Goal: Navigation & Orientation: Find specific page/section

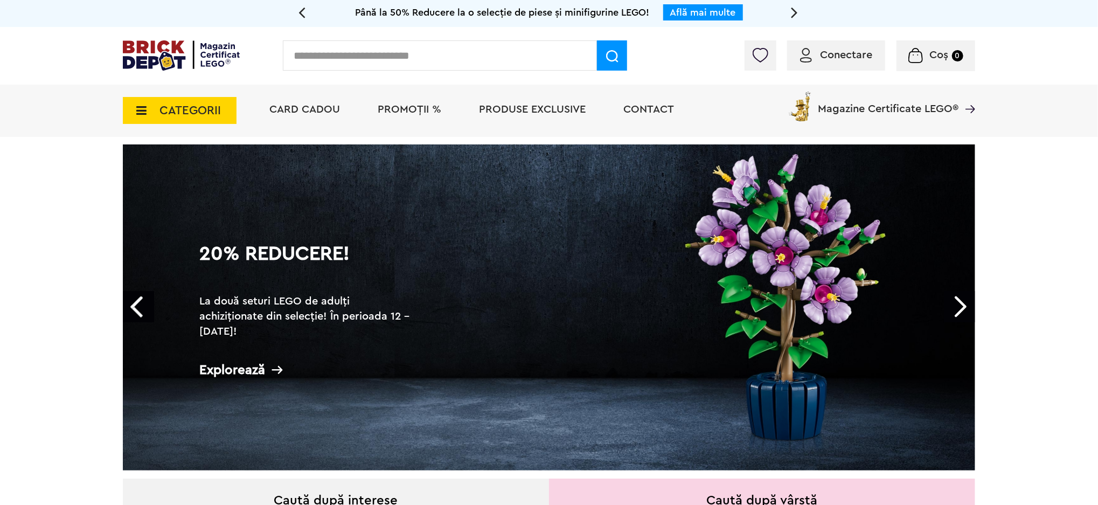
click at [959, 311] on link "Next" at bounding box center [959, 306] width 31 height 31
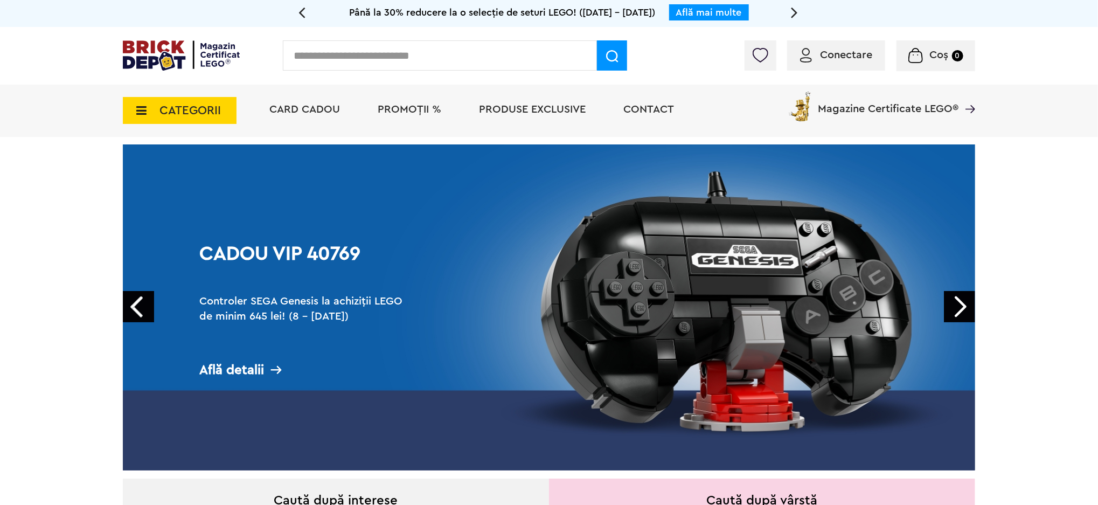
click at [959, 311] on link "Next" at bounding box center [959, 306] width 31 height 31
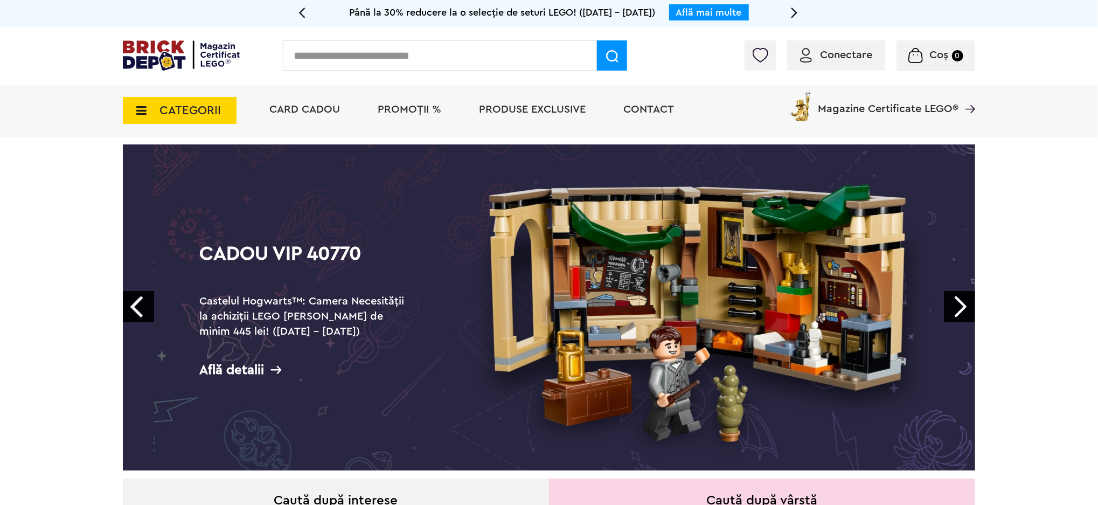
click at [959, 311] on link "Next" at bounding box center [959, 306] width 31 height 31
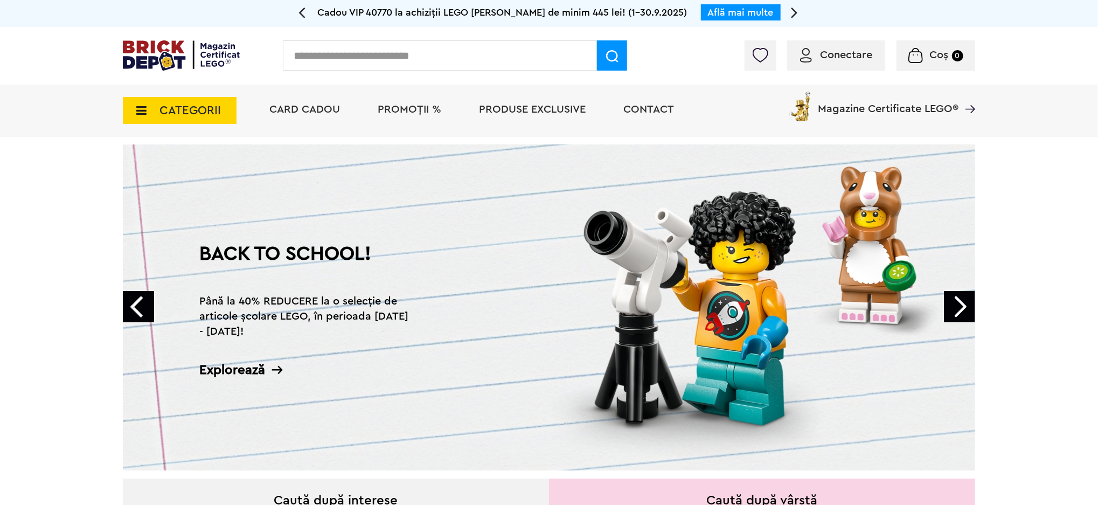
click at [959, 311] on link "Next" at bounding box center [959, 306] width 31 height 31
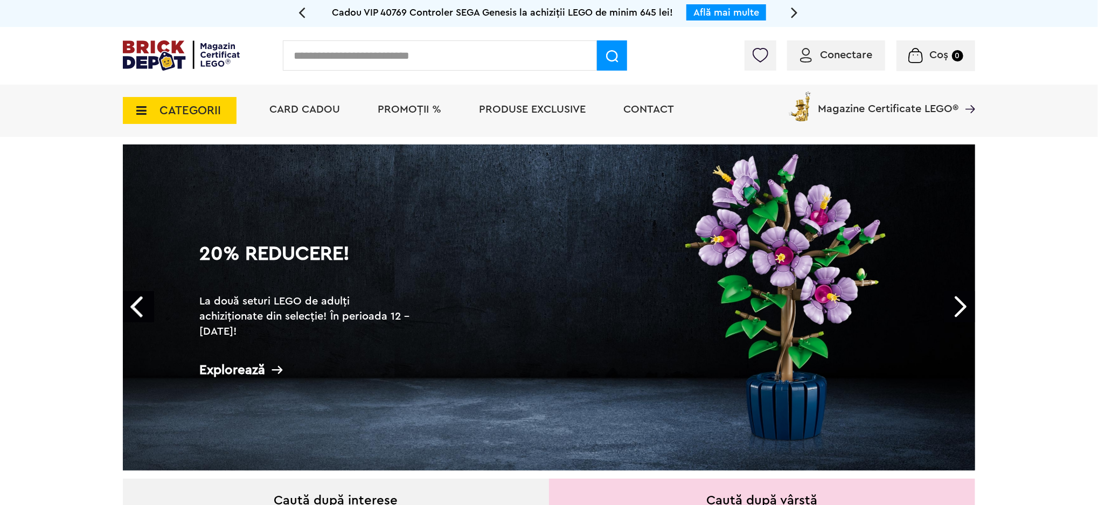
click at [790, 11] on div "Cadou VIP 40769 Controler SEGA Genesis la achiziții LEGO de minim 645 lei! Află…" at bounding box center [548, 12] width 485 height 15
click at [795, 11] on icon at bounding box center [794, 12] width 7 height 19
click at [797, 8] on icon at bounding box center [794, 12] width 7 height 19
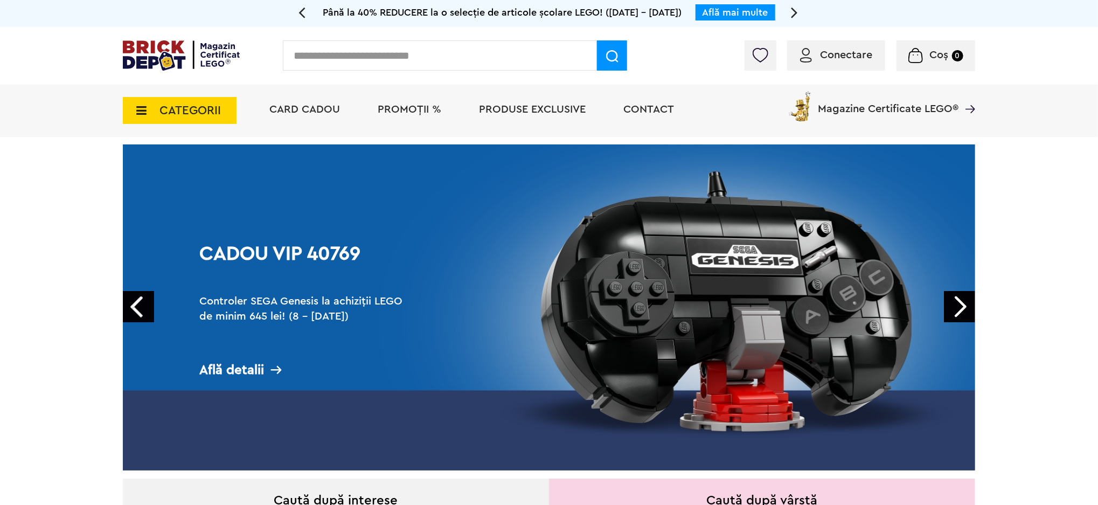
click at [746, 11] on link "Află mai multe" at bounding box center [735, 13] width 66 height 10
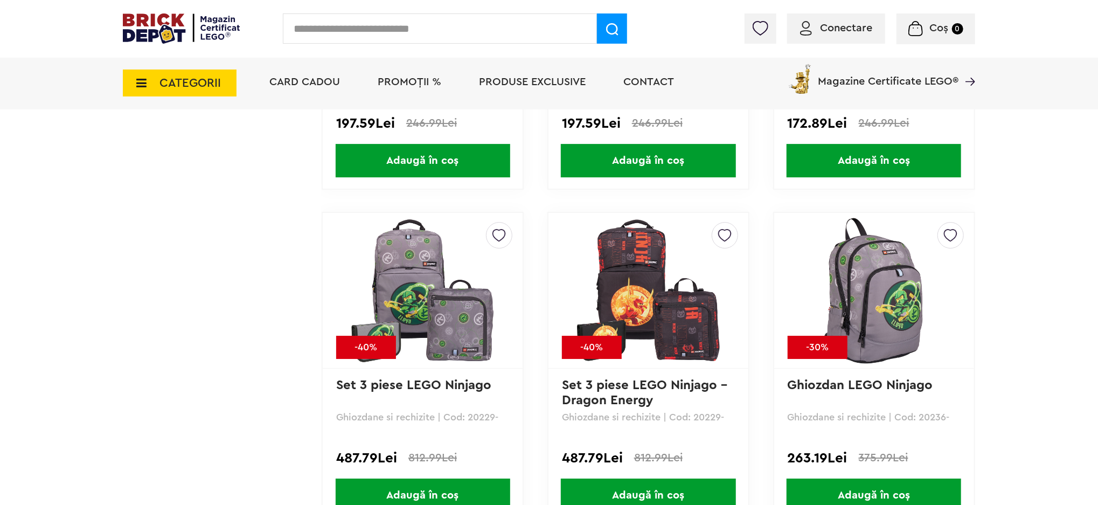
scroll to position [2298, 0]
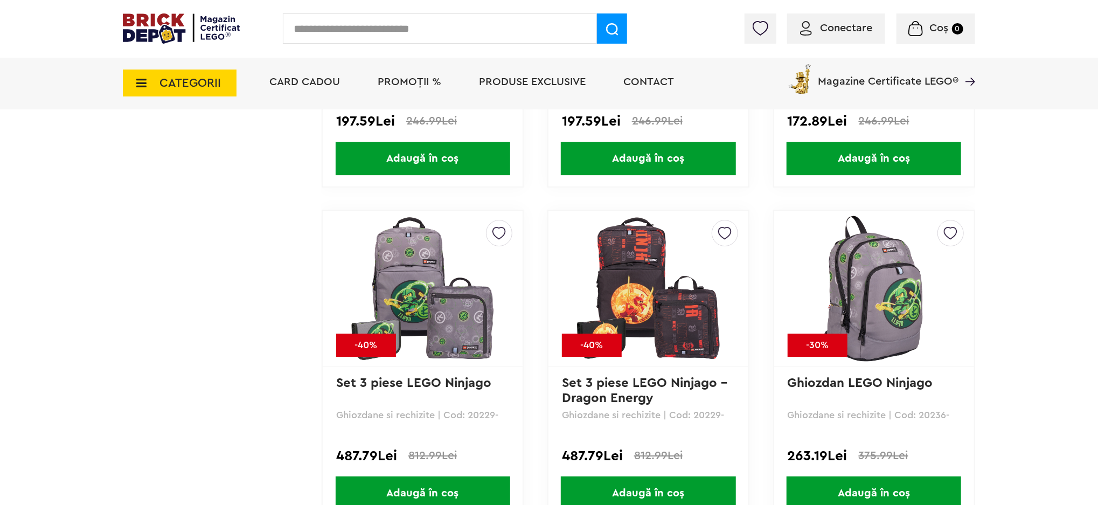
click at [166, 22] on img at bounding box center [181, 28] width 117 height 30
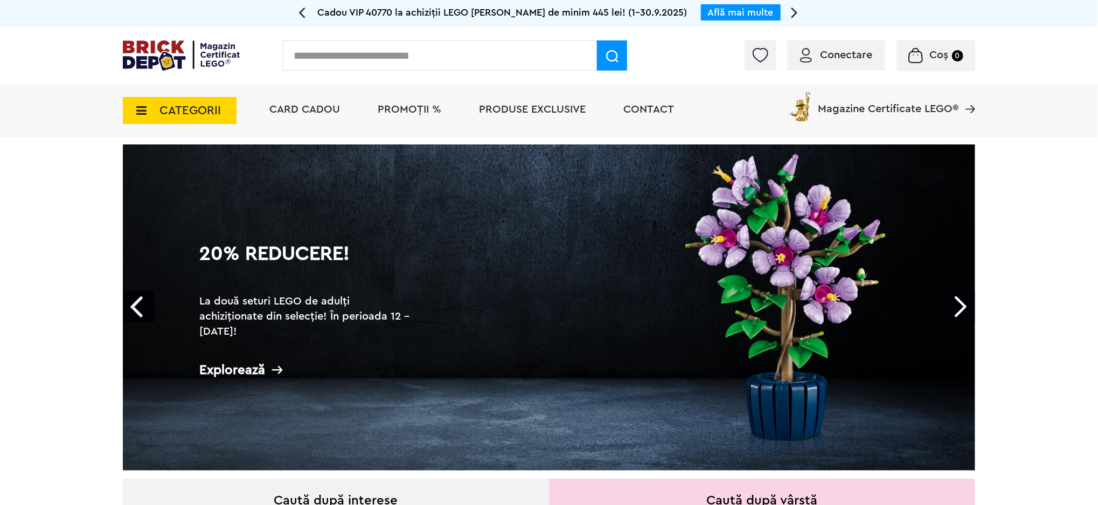
click at [793, 11] on icon at bounding box center [794, 12] width 7 height 19
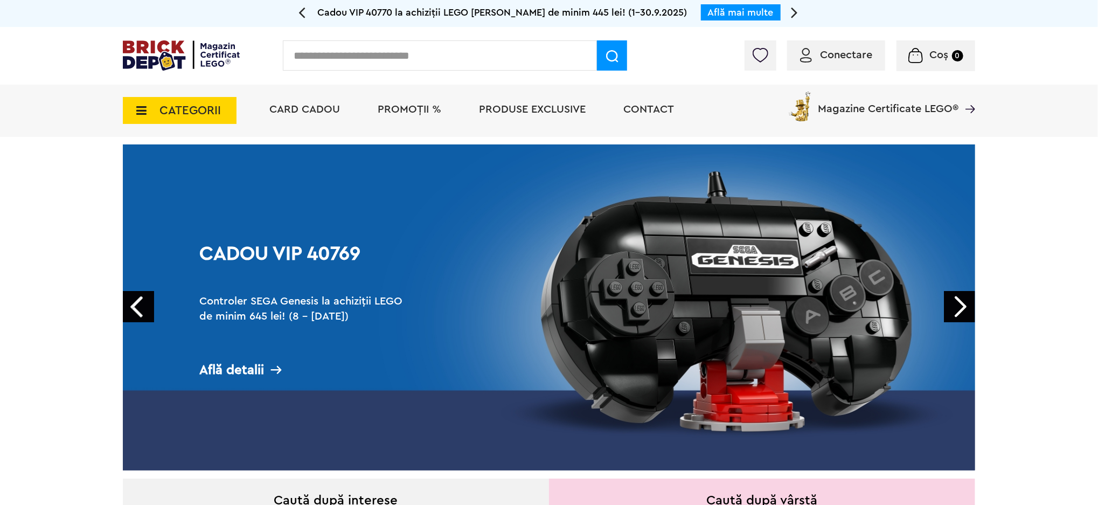
click at [793, 11] on icon at bounding box center [794, 12] width 7 height 19
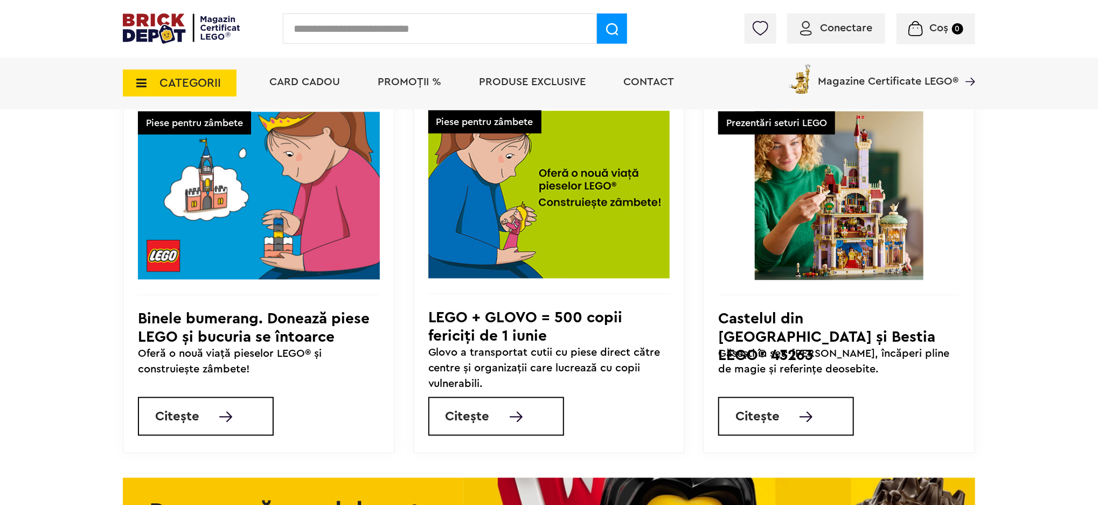
scroll to position [3950, 0]
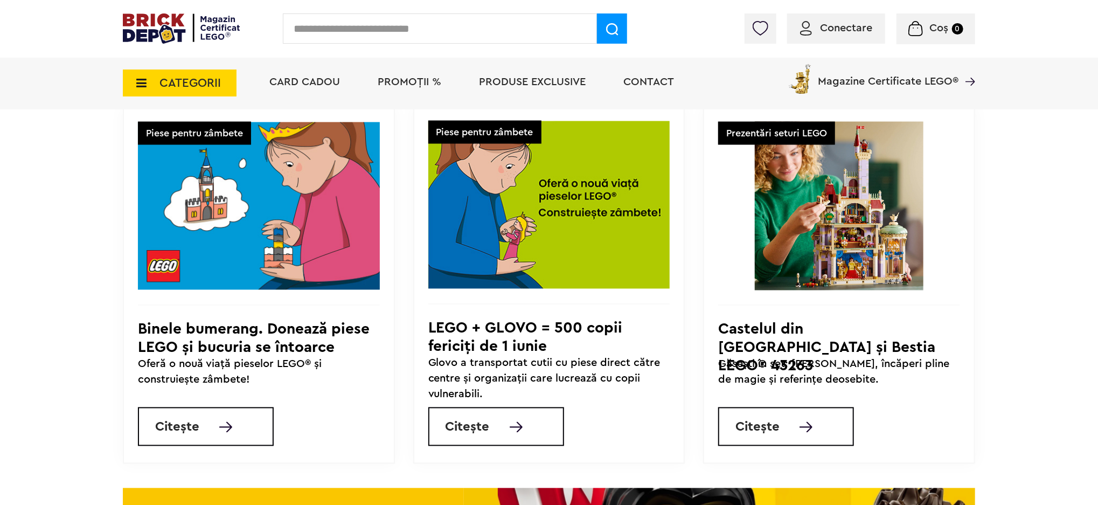
click at [829, 278] on img at bounding box center [839, 206] width 242 height 169
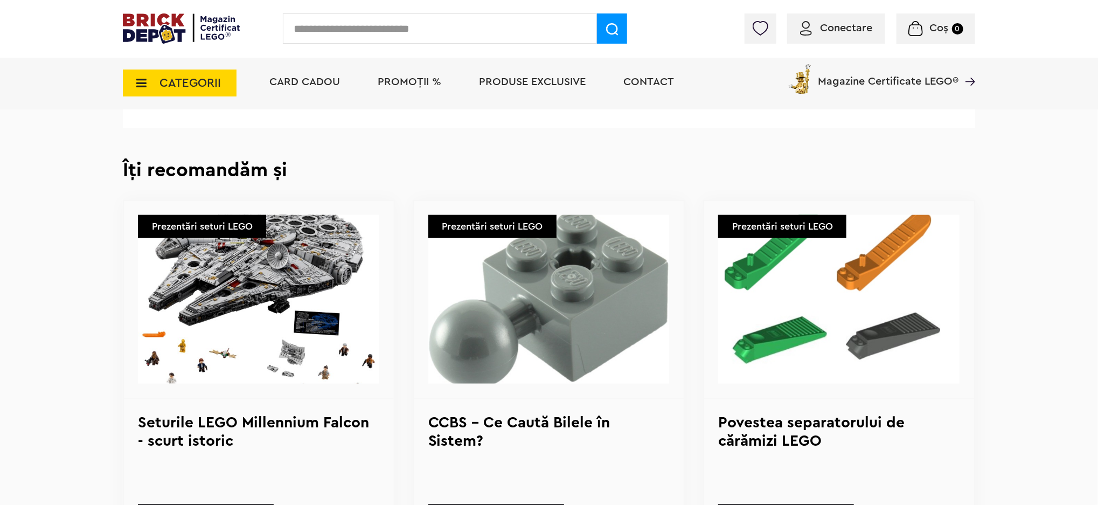
scroll to position [3519, 0]
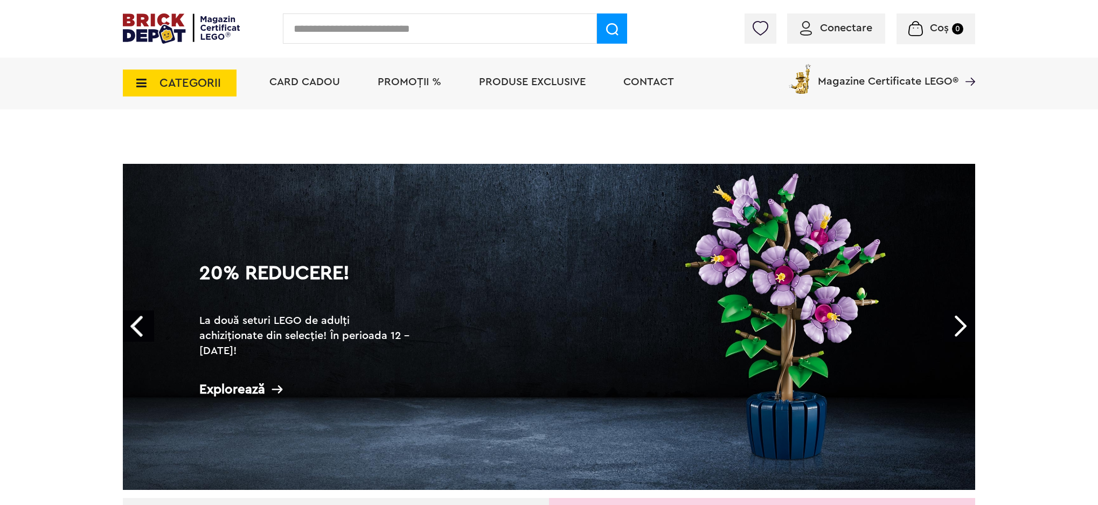
scroll to position [3950, 0]
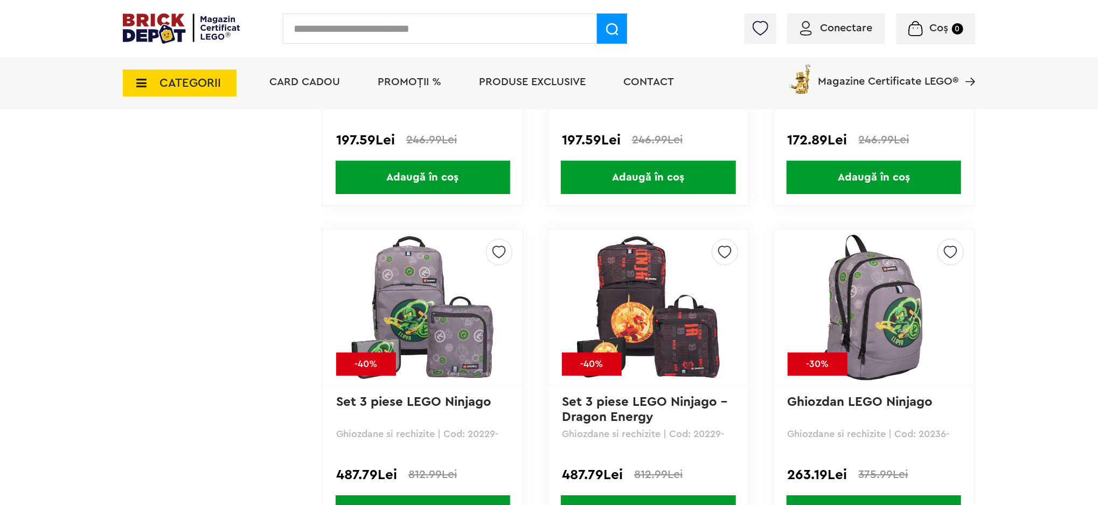
scroll to position [2279, 0]
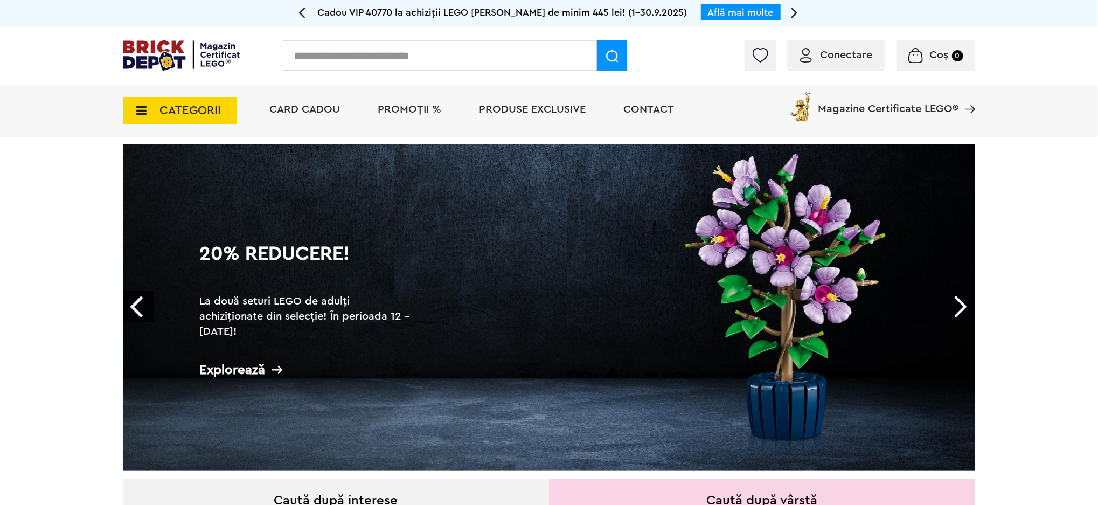
click at [739, 310] on link "20% Reducere! La două seturi LEGO de adulți achiziționate din selecție! În peri…" at bounding box center [549, 307] width 852 height 326
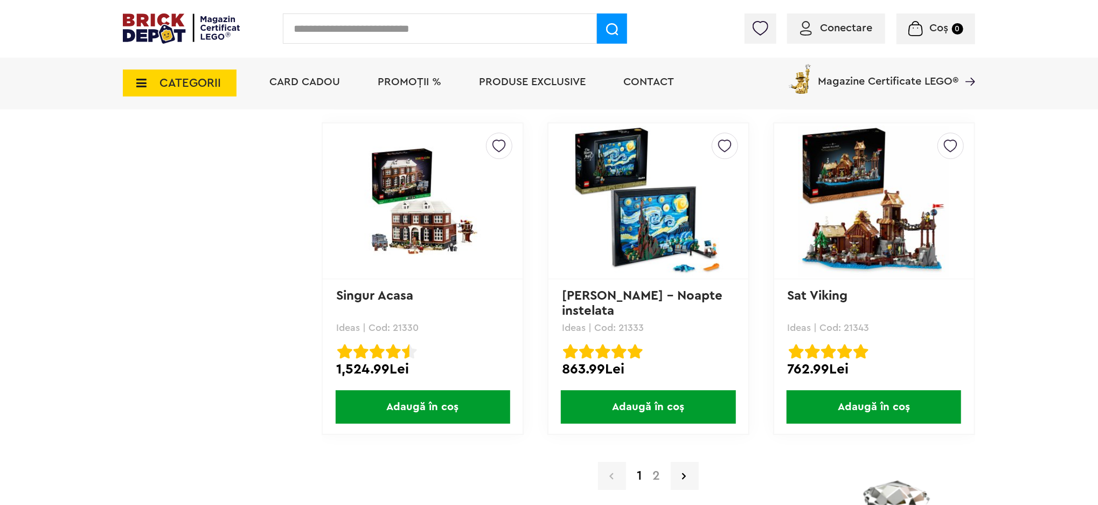
scroll to position [10413, 0]
click at [650, 469] on link "2" at bounding box center [656, 475] width 18 height 13
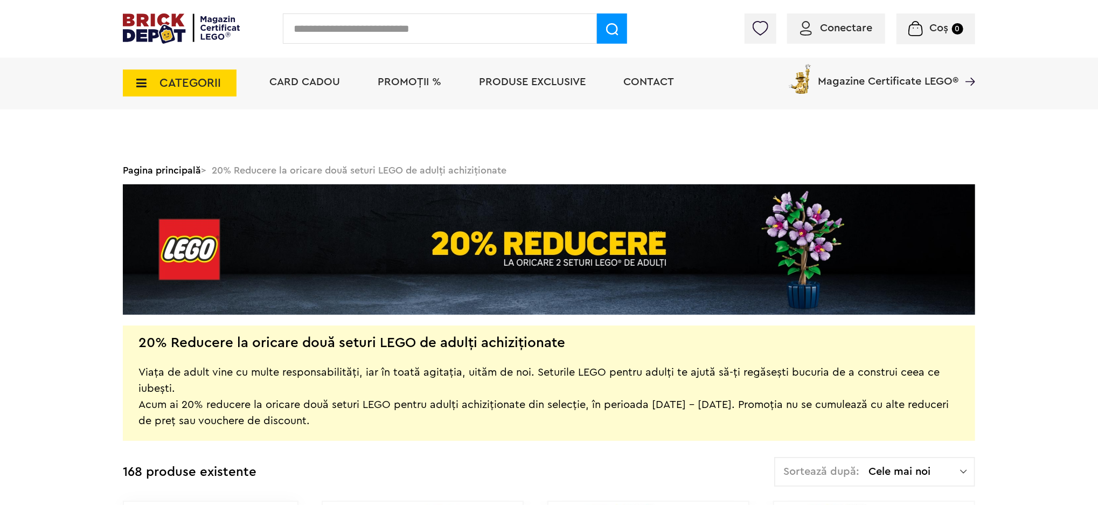
scroll to position [359, 0]
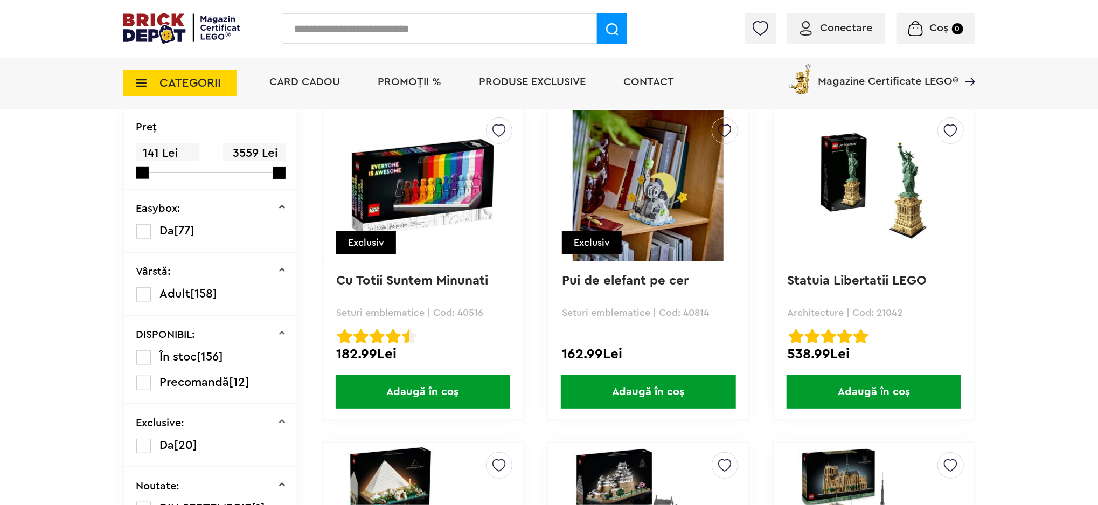
scroll to position [287, 0]
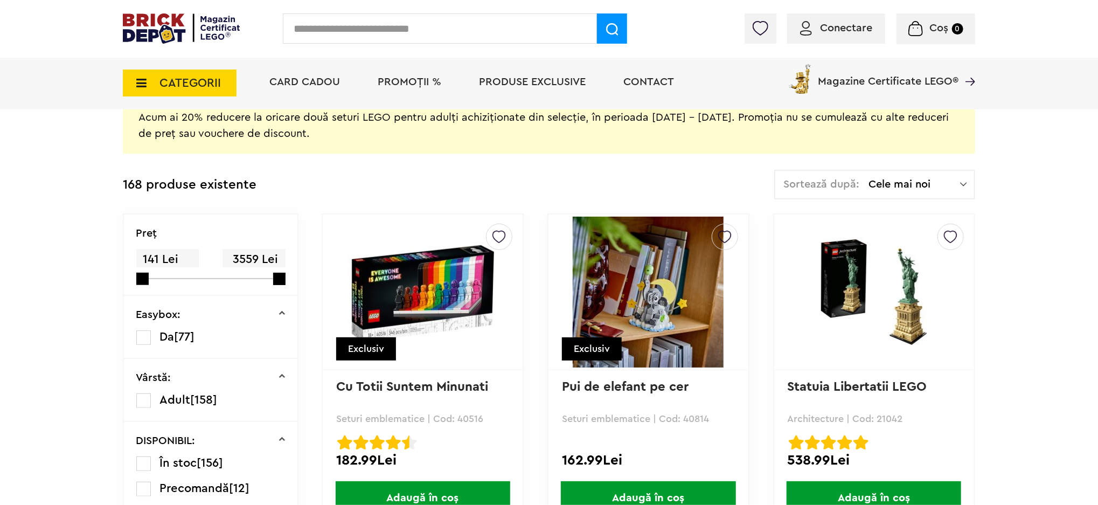
click at [162, 85] on span "CATEGORII" at bounding box center [189, 83] width 61 height 12
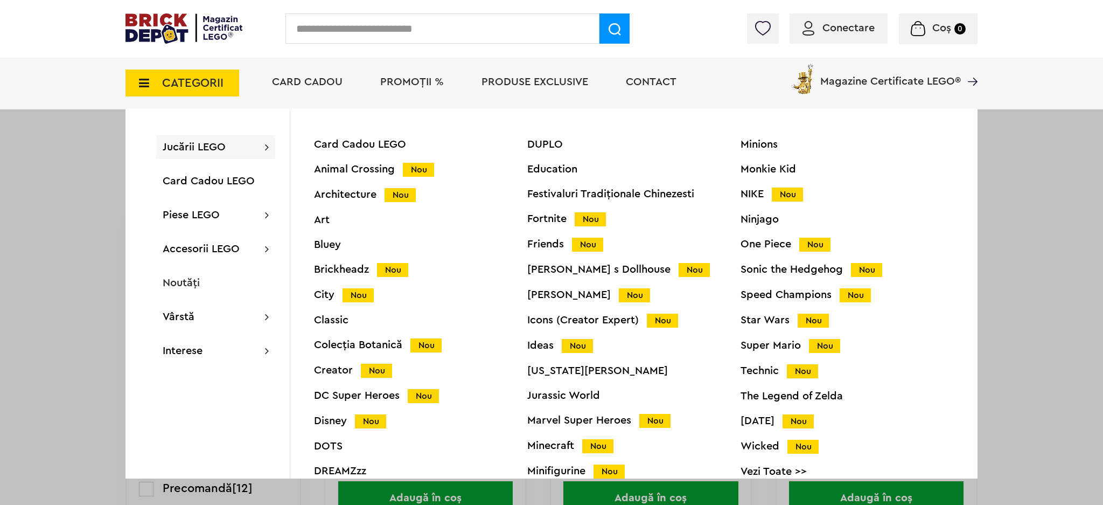
click at [552, 323] on div "Icons (Creator Expert) Nou" at bounding box center [633, 320] width 213 height 11
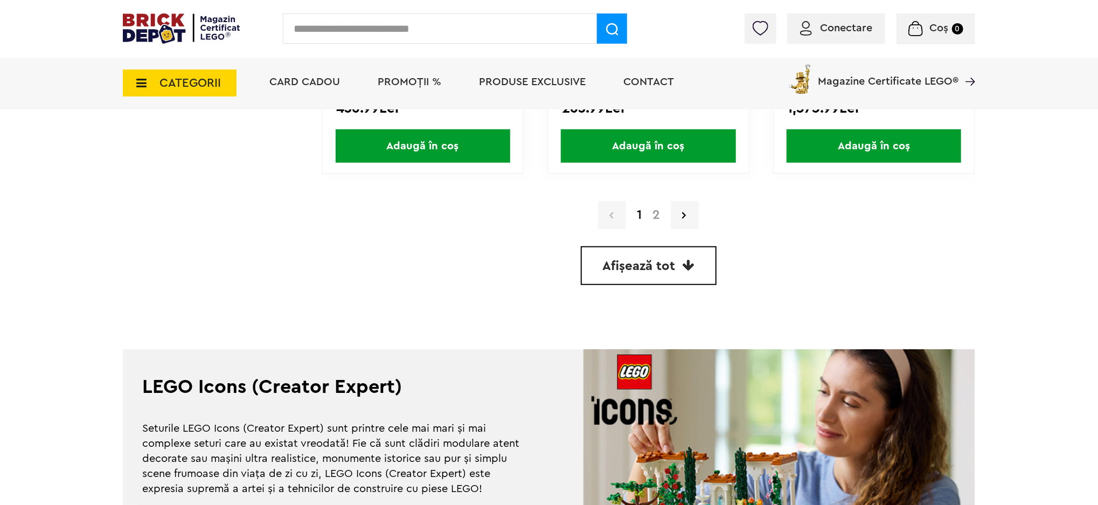
scroll to position [3088, 0]
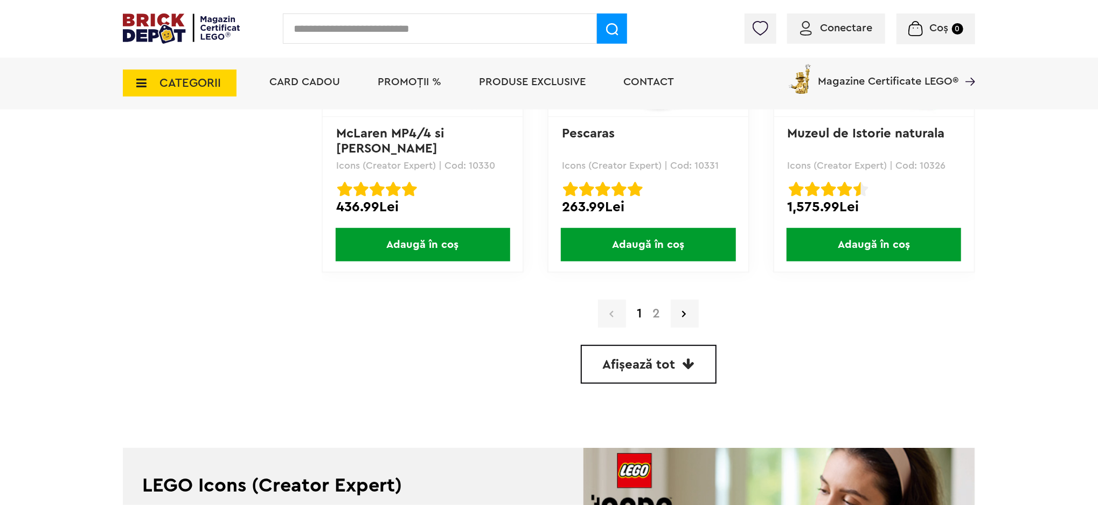
click at [655, 307] on link "2" at bounding box center [656, 313] width 18 height 13
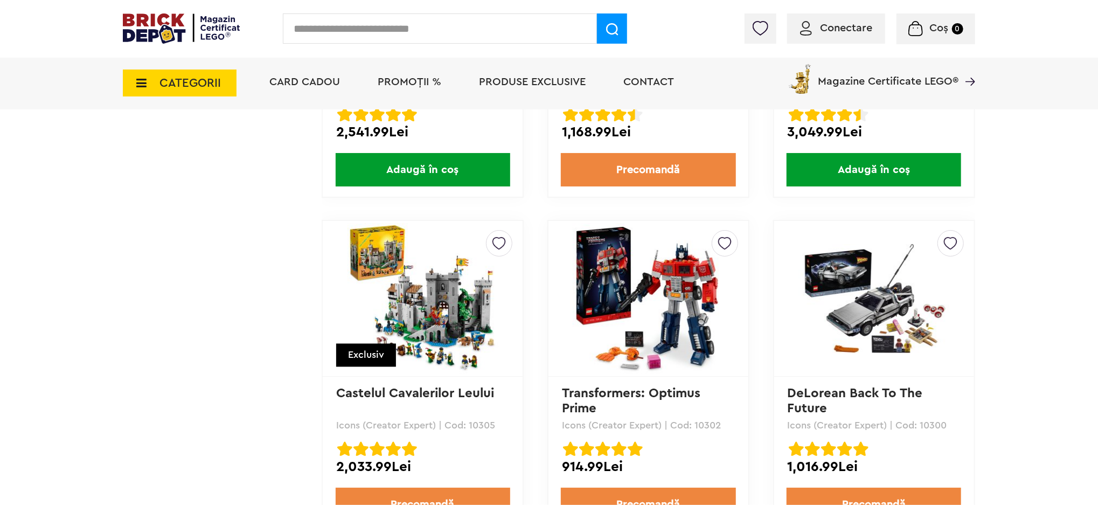
scroll to position [1149, 0]
